Goal: Find specific page/section

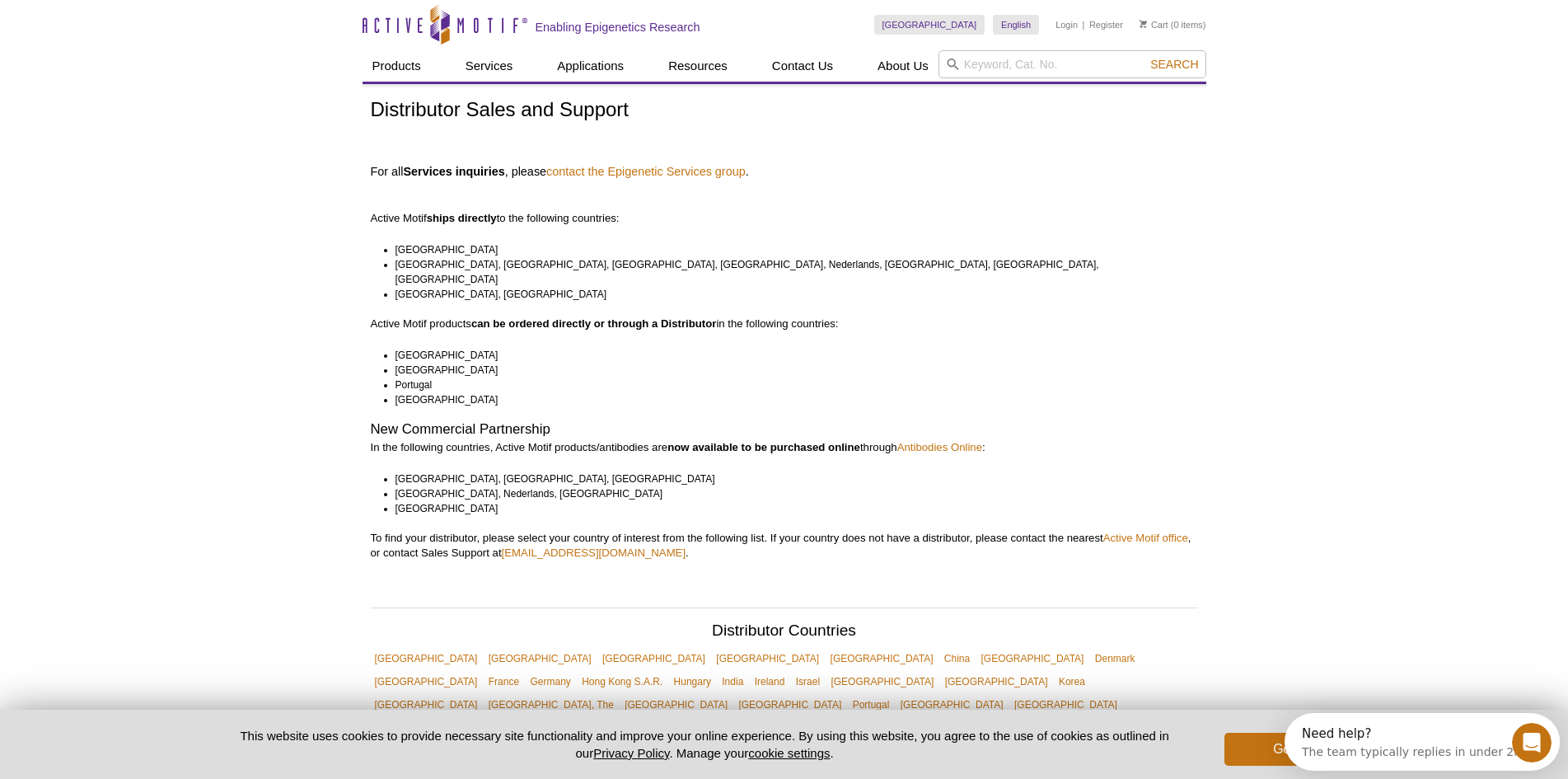
click at [593, 264] on li "[GEOGRAPHIC_DATA], [GEOGRAPHIC_DATA], [GEOGRAPHIC_DATA], [GEOGRAPHIC_DATA], Ned…" at bounding box center [789, 271] width 787 height 30
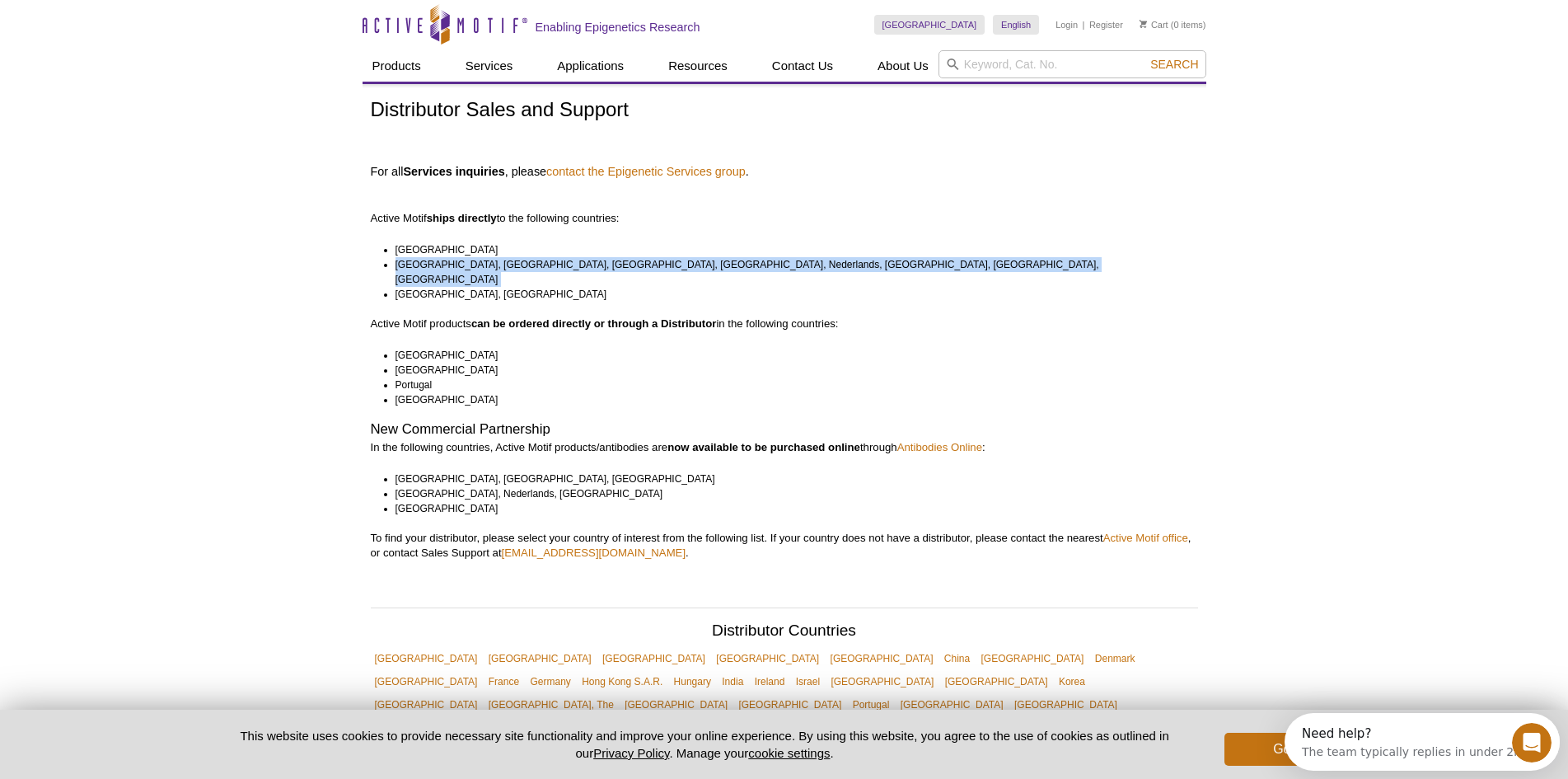
click at [593, 264] on li "[GEOGRAPHIC_DATA], [GEOGRAPHIC_DATA], [GEOGRAPHIC_DATA], [GEOGRAPHIC_DATA], Ned…" at bounding box center [789, 271] width 787 height 30
click at [566, 263] on li "[GEOGRAPHIC_DATA], [GEOGRAPHIC_DATA], [GEOGRAPHIC_DATA], [GEOGRAPHIC_DATA], Ned…" at bounding box center [789, 271] width 787 height 30
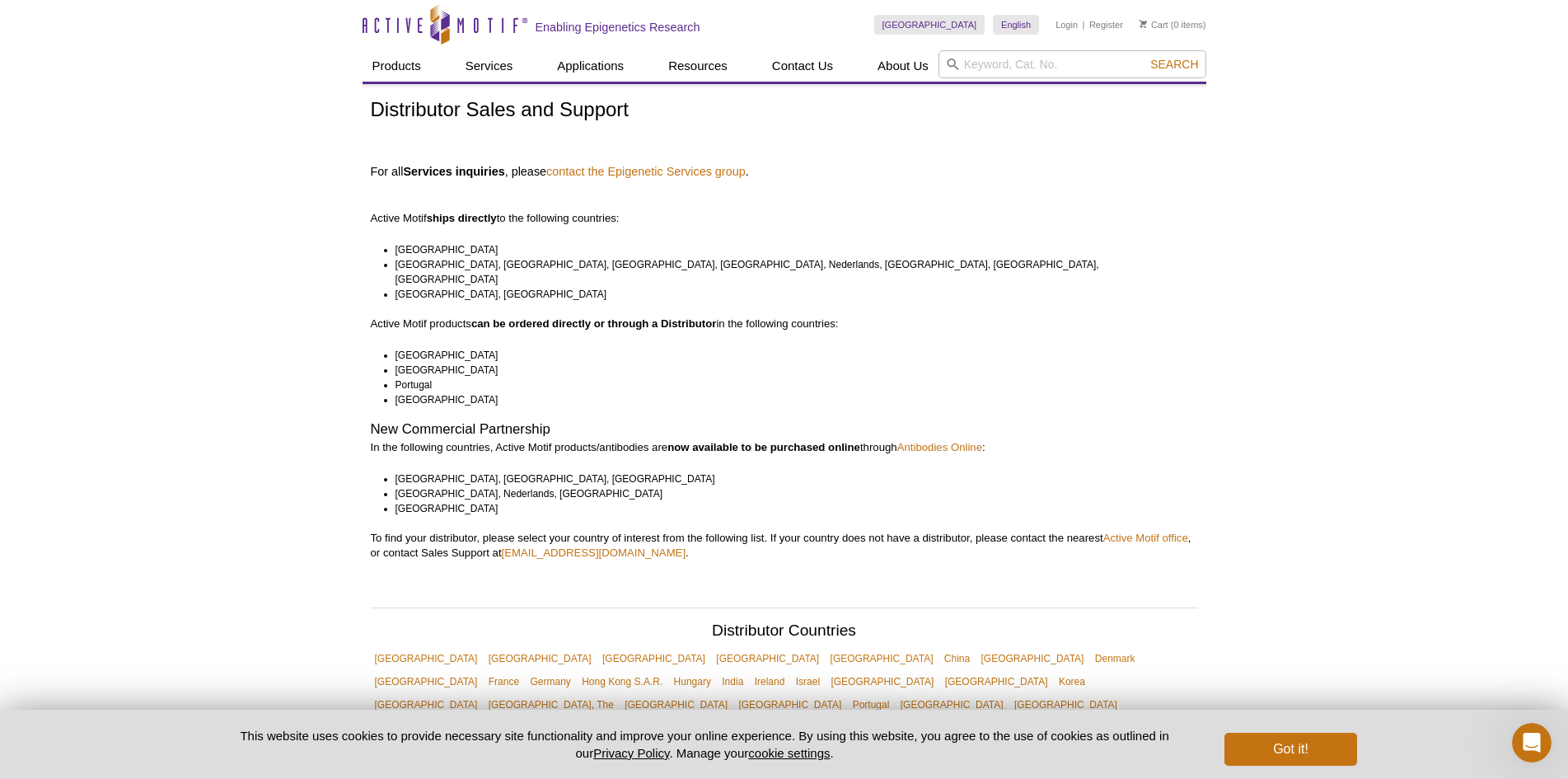
click at [562, 213] on p "Active Motif ships directly to the following countries:" at bounding box center [784, 203] width 827 height 45
click at [562, 212] on p "Active Motif ships directly to the following countries:" at bounding box center [784, 203] width 827 height 45
click at [527, 214] on p "Active Motif ships directly to the following countries:" at bounding box center [784, 203] width 827 height 45
